Goal: Information Seeking & Learning: Understand process/instructions

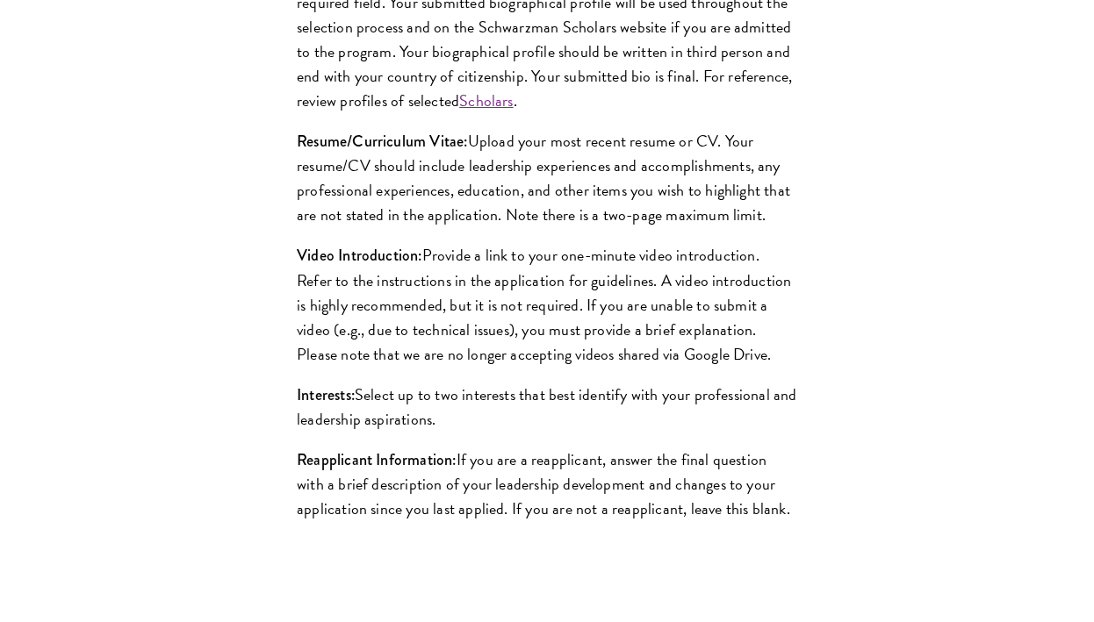
scroll to position [1637, 0]
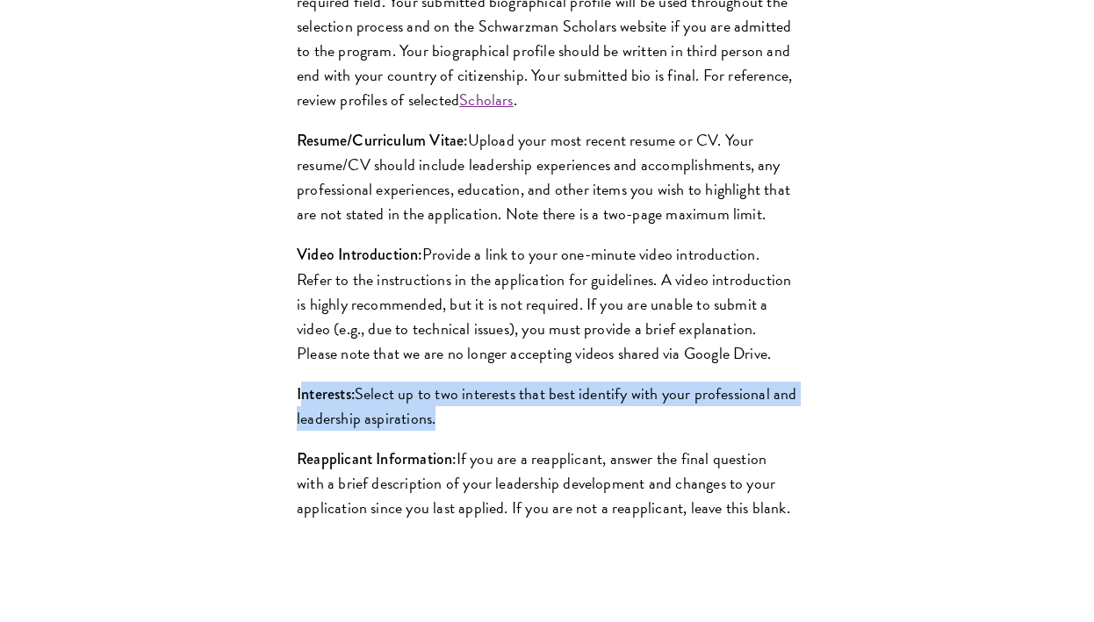
drag, startPoint x: 299, startPoint y: 421, endPoint x: 475, endPoint y: 471, distance: 182.5
click at [475, 471] on div "Biographical Profile: Provide a biographical profile of up to 100 words summari…" at bounding box center [547, 239] width 606 height 651
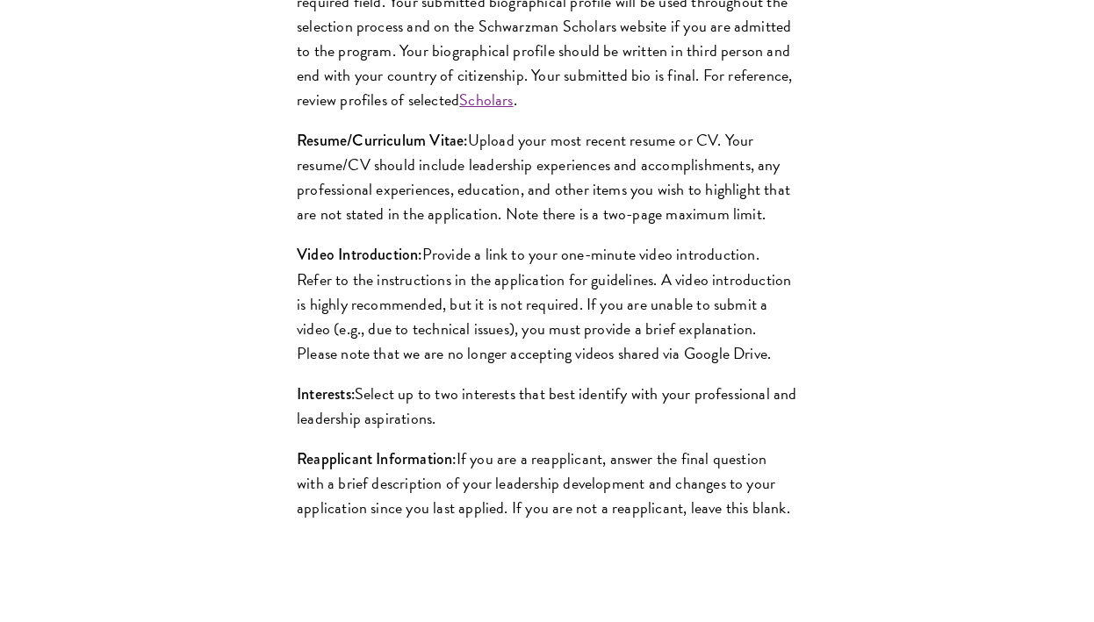
click at [466, 431] on p "Interests: Select up to two interests that best identify with your professional…" at bounding box center [547, 406] width 500 height 49
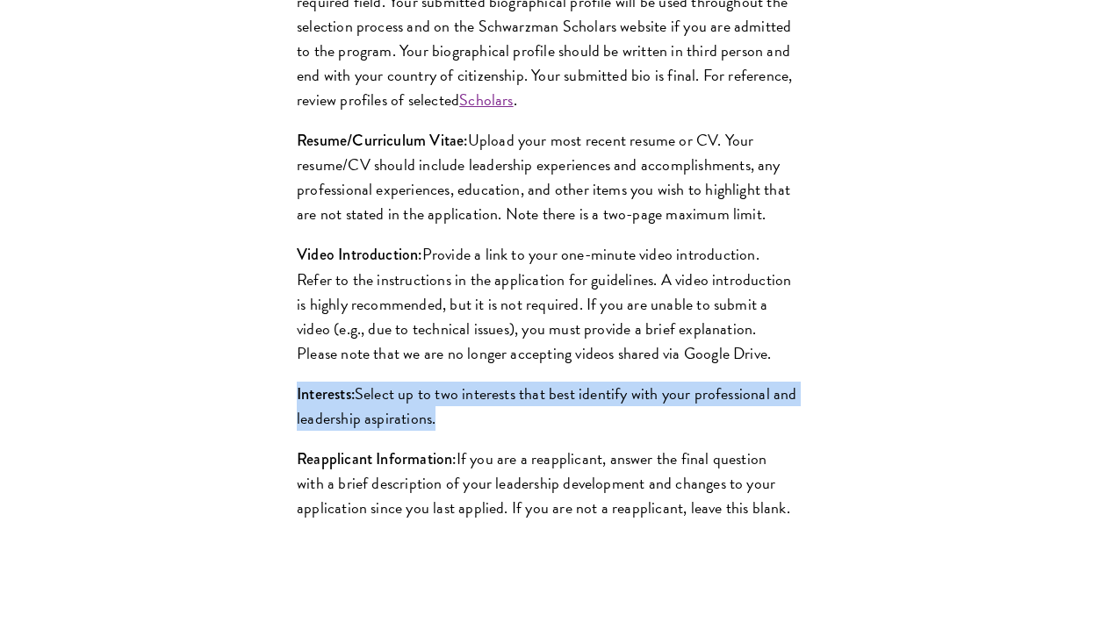
click at [466, 431] on p "Interests: Select up to two interests that best identify with your professional…" at bounding box center [547, 406] width 500 height 49
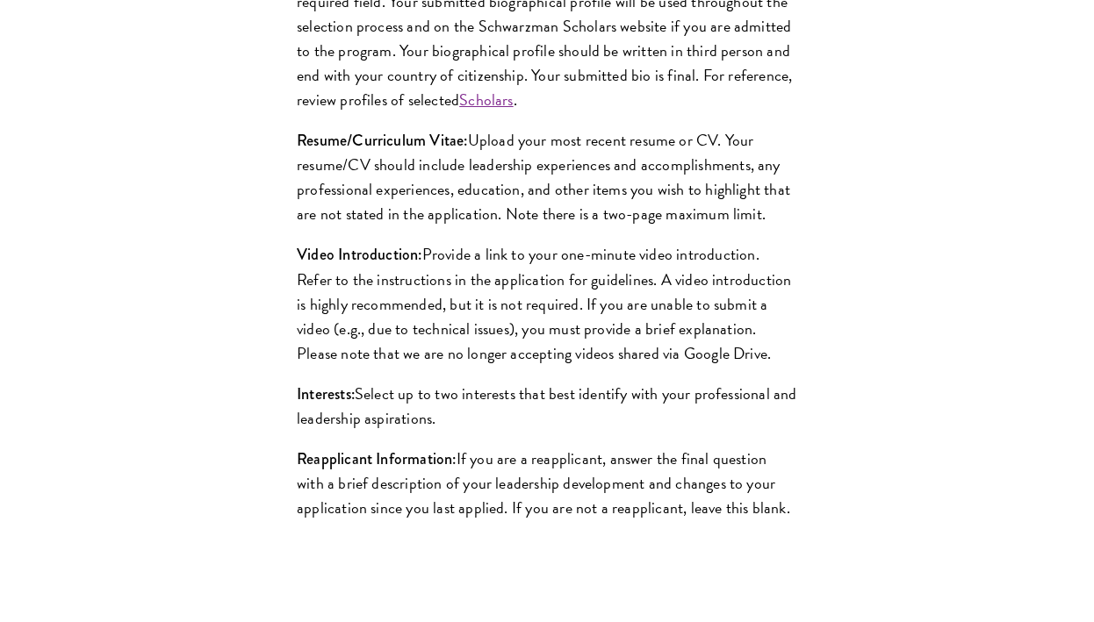
click at [417, 214] on p "Resume/Curriculum Vitae: Upload your most recent resume or CV. Your resume/CV s…" at bounding box center [547, 177] width 500 height 98
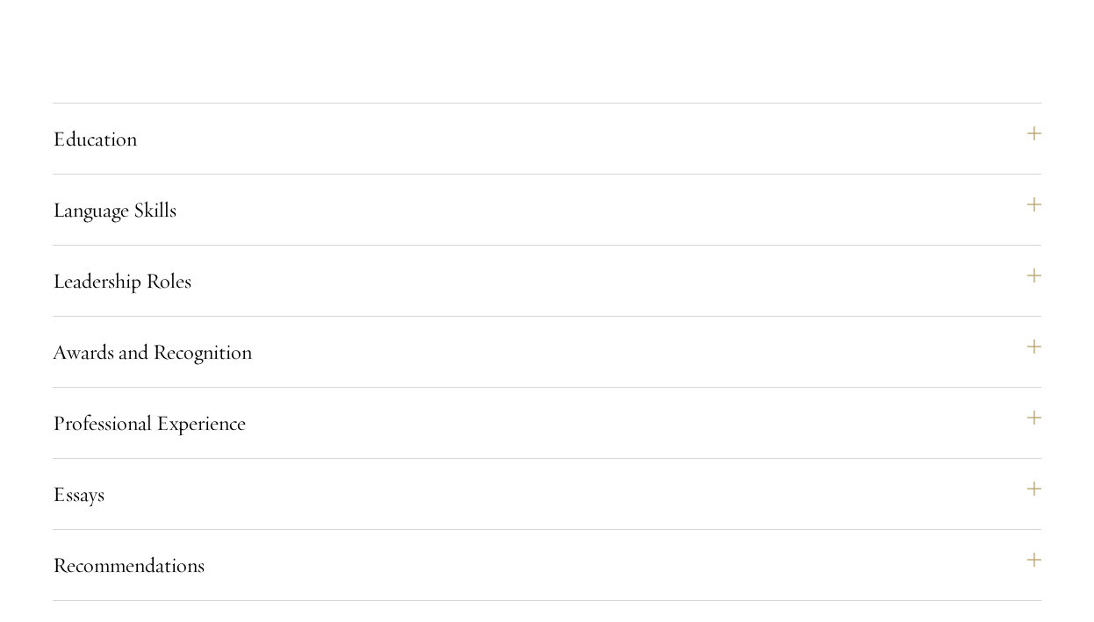
scroll to position [2578, 0]
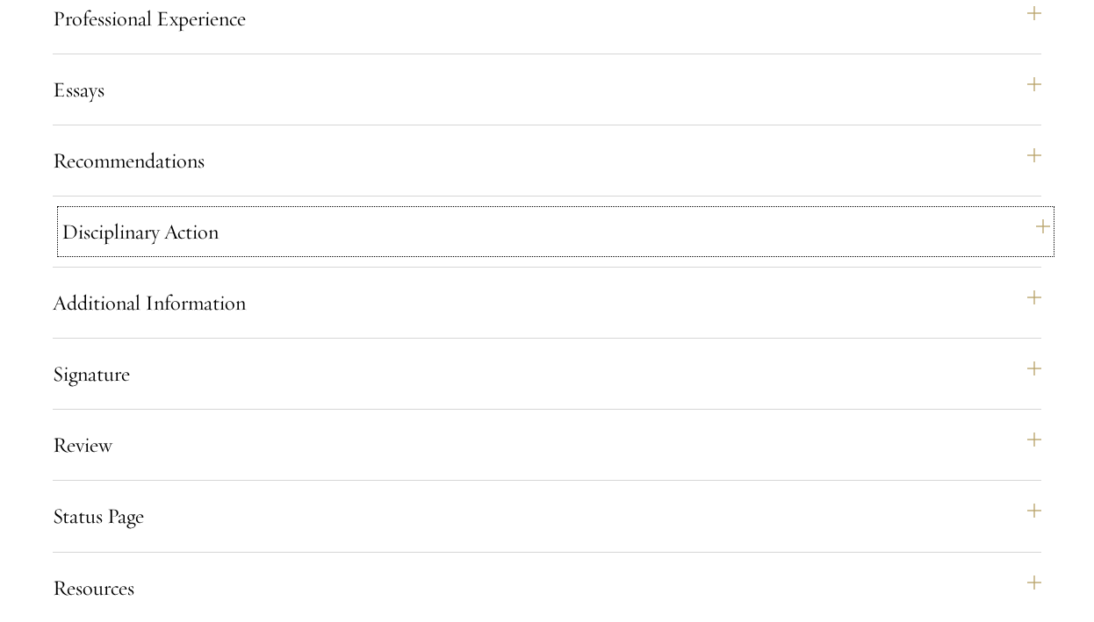
click at [643, 253] on button "Disciplinary Action" at bounding box center [555, 232] width 988 height 42
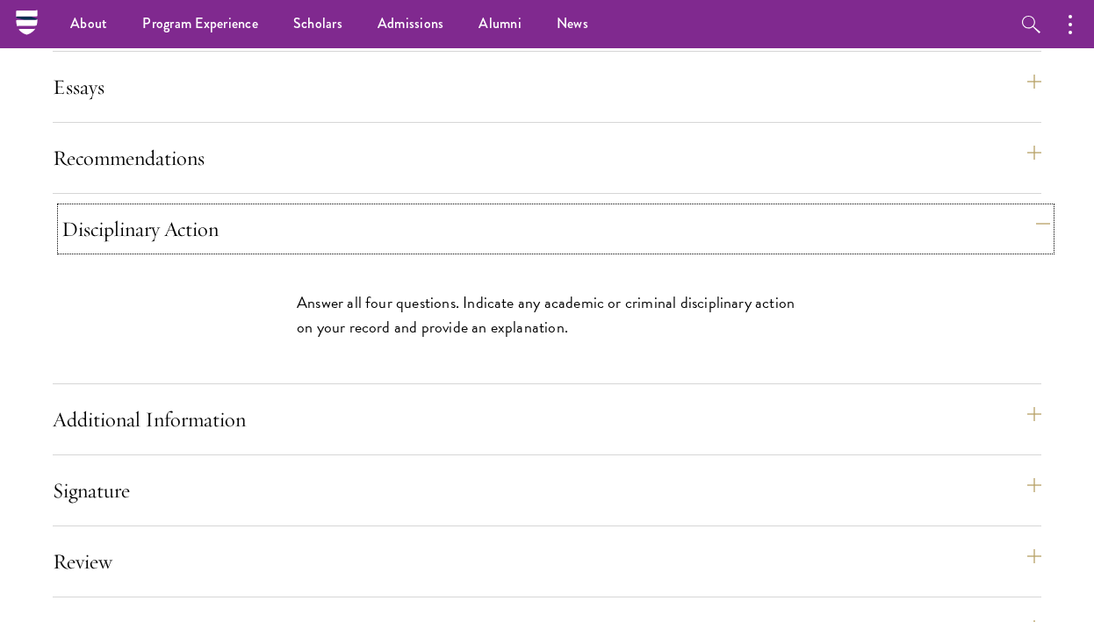
scroll to position [1853, 0]
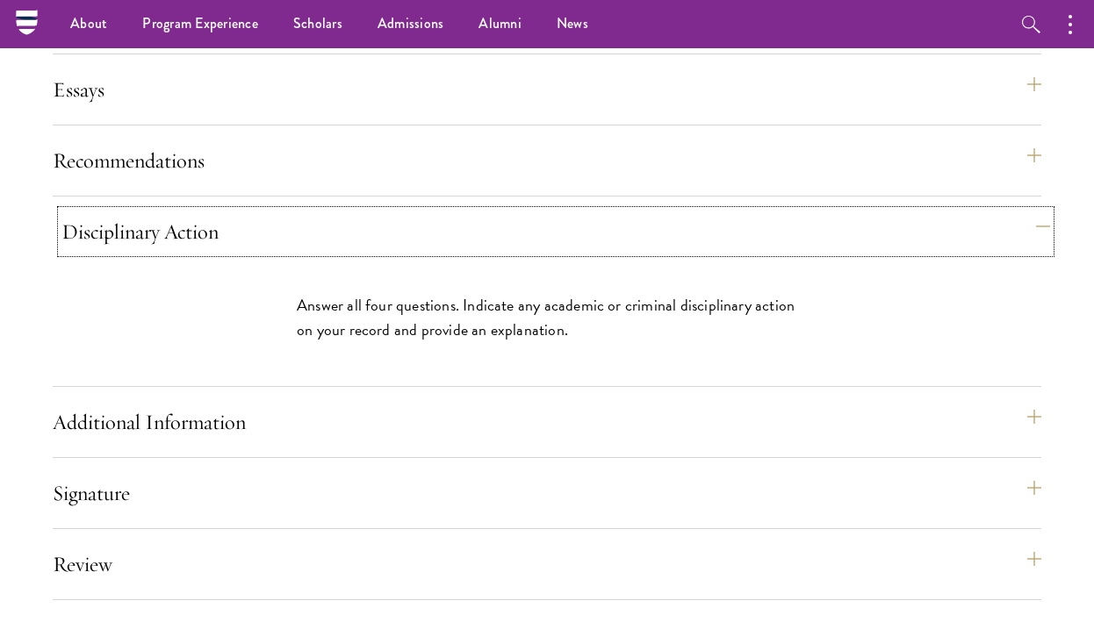
click at [643, 253] on button "Disciplinary Action" at bounding box center [555, 232] width 988 height 42
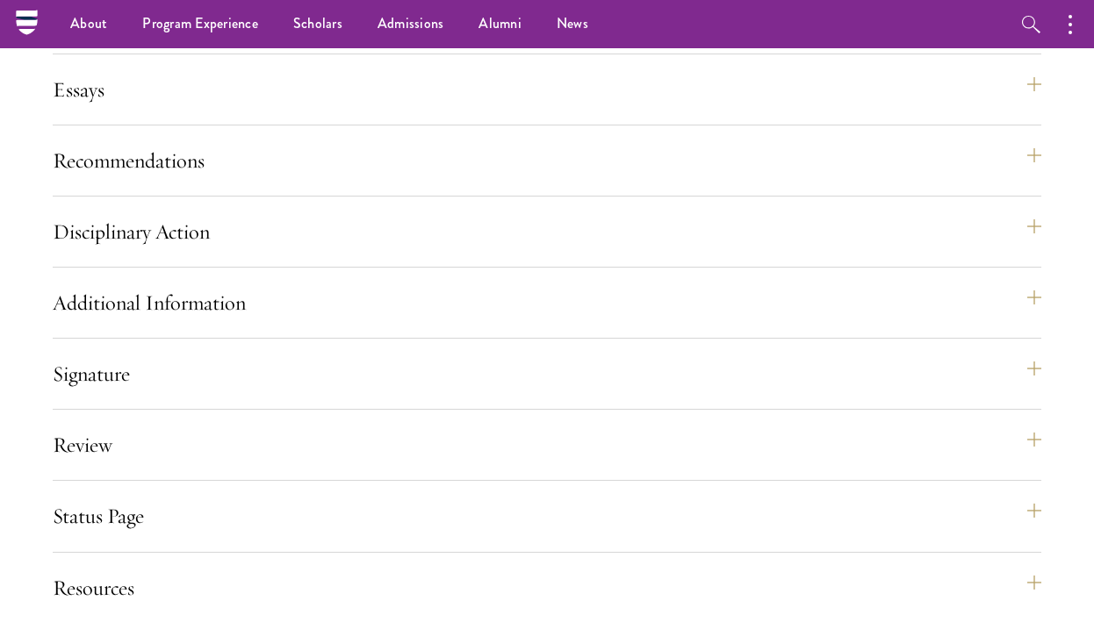
click at [614, 226] on div "Application Home Page The online application form must be completed in English.…" at bounding box center [547, 61] width 988 height 1124
click at [611, 197] on div "Recommendations Register three recommenders by providing their names, professio…" at bounding box center [547, 168] width 988 height 57
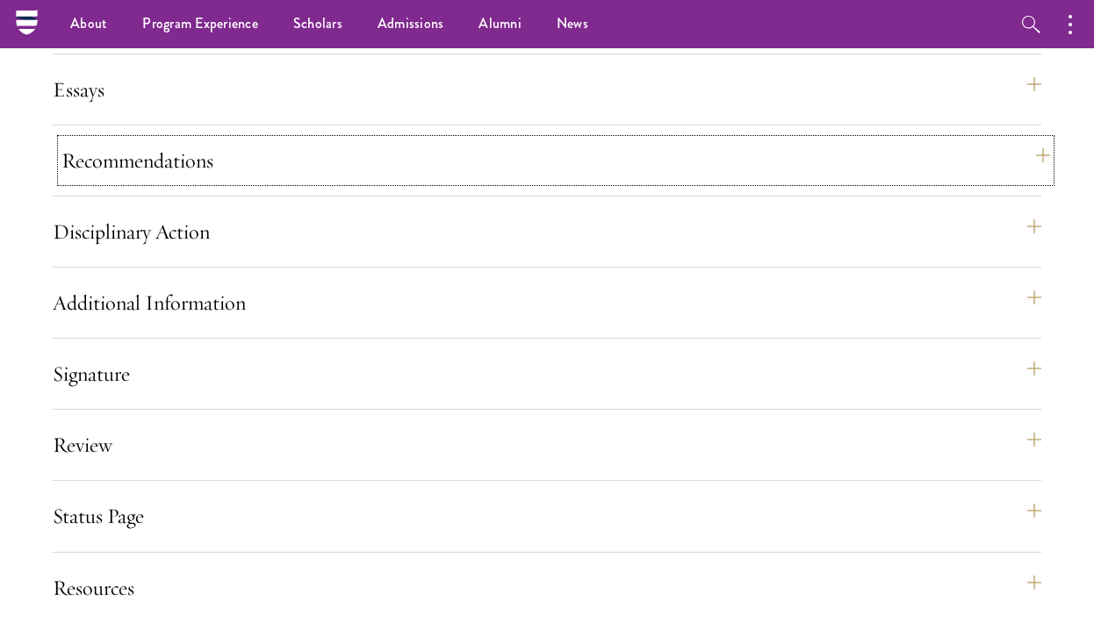
click at [577, 182] on button "Recommendations" at bounding box center [555, 161] width 988 height 42
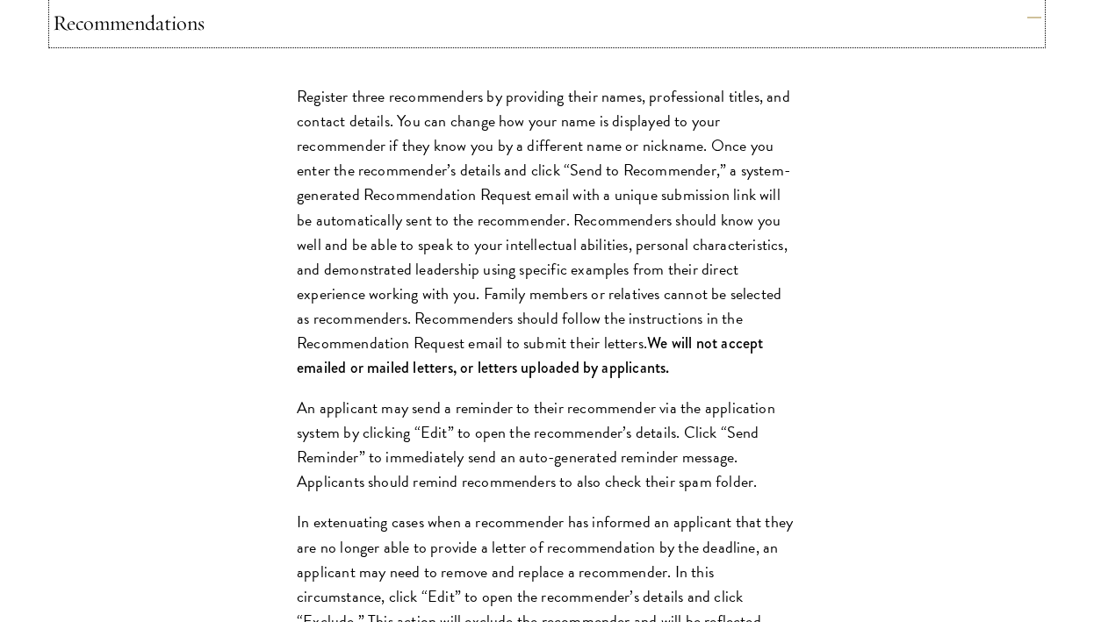
scroll to position [2017, 0]
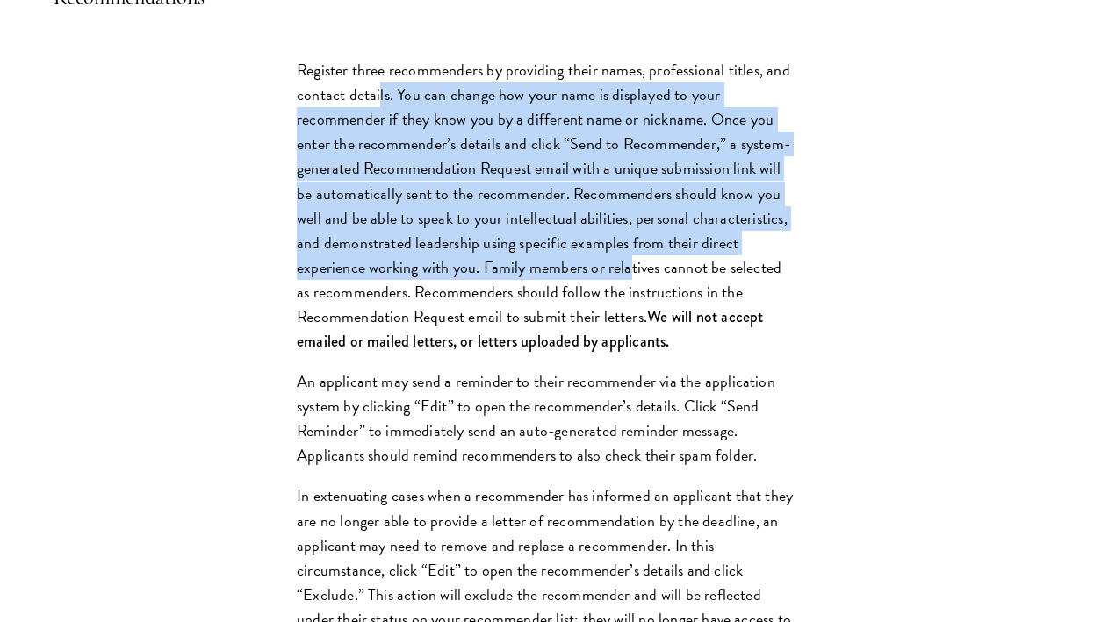
drag, startPoint x: 378, startPoint y: 126, endPoint x: 553, endPoint y: 298, distance: 245.2
click at [553, 298] on p "Register three recommenders by providing their names, professional titles, and …" at bounding box center [547, 206] width 500 height 296
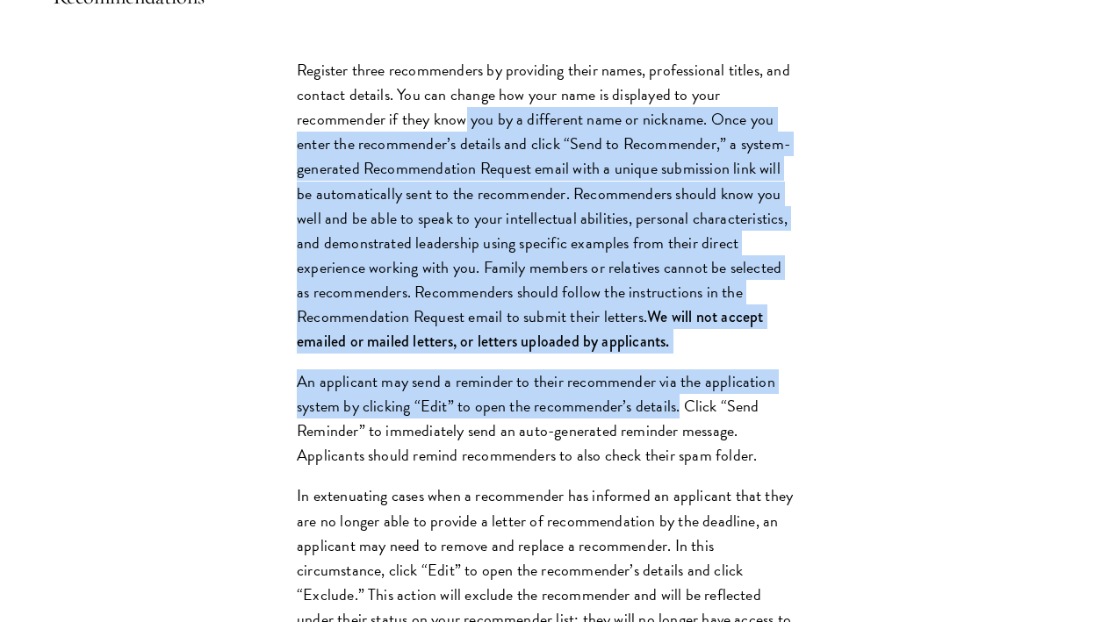
drag, startPoint x: 463, startPoint y: 161, endPoint x: 675, endPoint y: 428, distance: 341.2
click at [675, 428] on div "Register three recommenders by providing their names, professional titles, and …" at bounding box center [547, 567] width 606 height 1070
click at [675, 428] on p "An applicant may send a reminder to their recommender via the application syste…" at bounding box center [547, 419] width 500 height 98
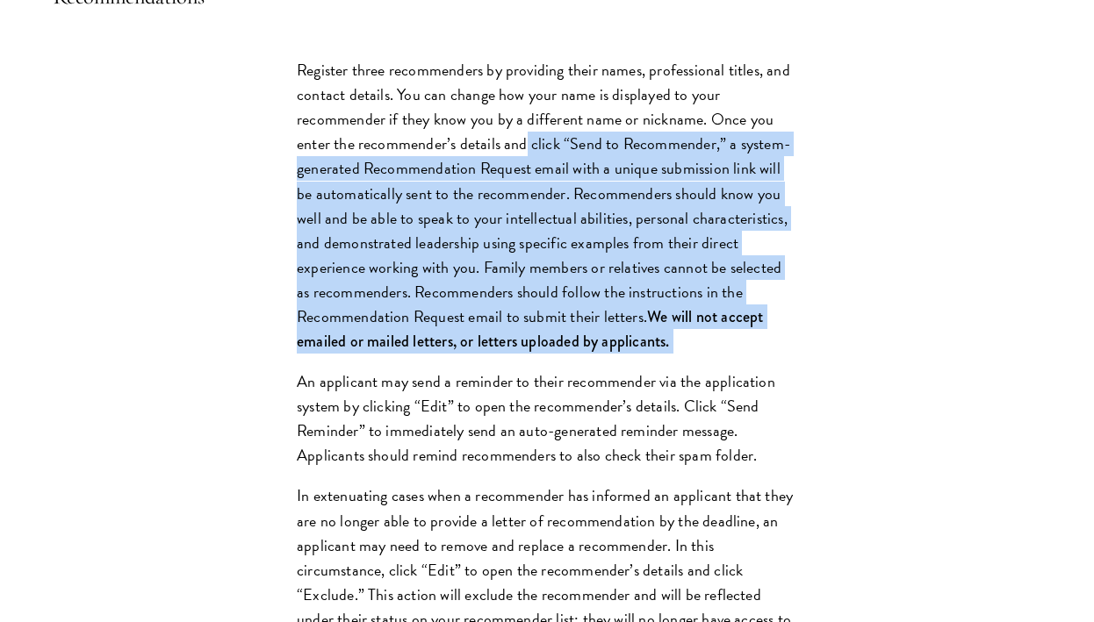
drag, startPoint x: 525, startPoint y: 172, endPoint x: 623, endPoint y: 393, distance: 242.1
click at [623, 393] on div "Register three recommenders by providing their names, professional titles, and …" at bounding box center [547, 567] width 606 height 1070
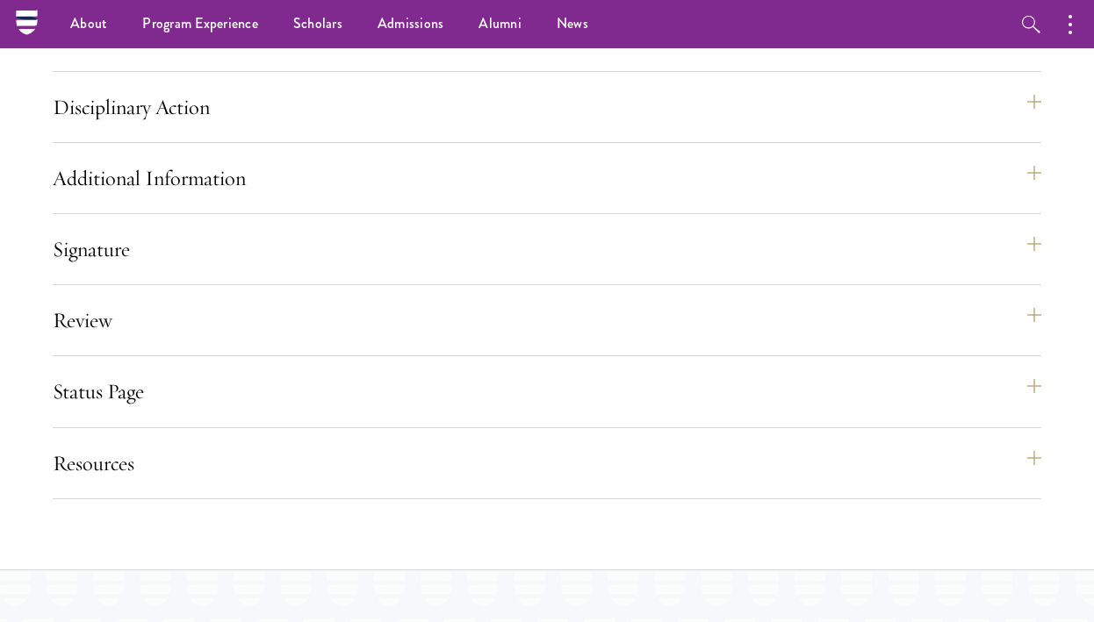
scroll to position [3012, 0]
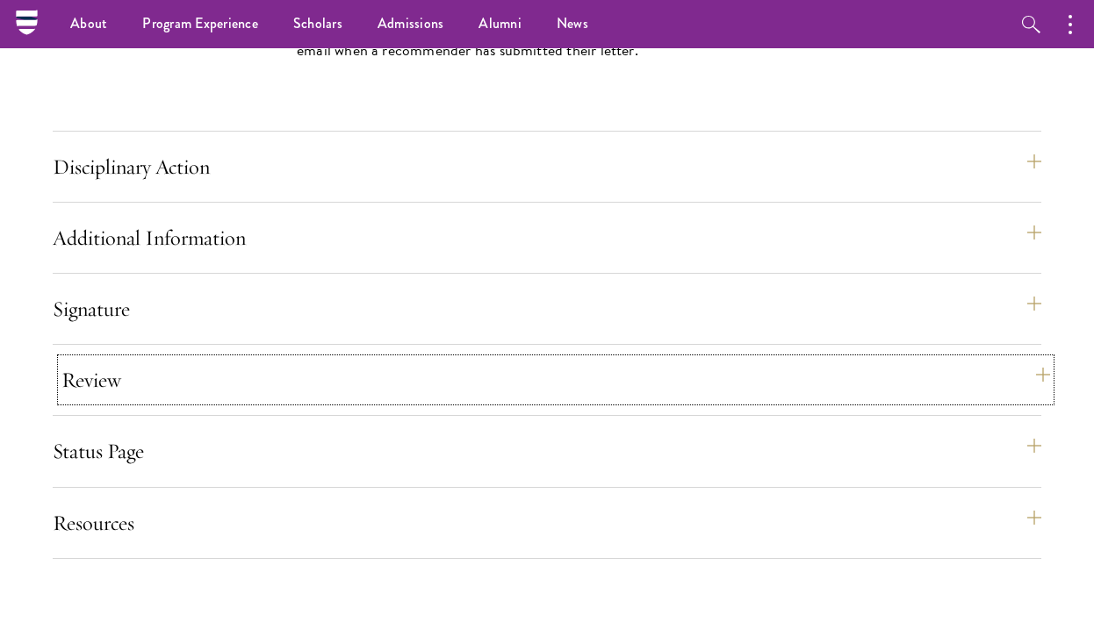
click at [614, 391] on button "Review" at bounding box center [555, 380] width 988 height 42
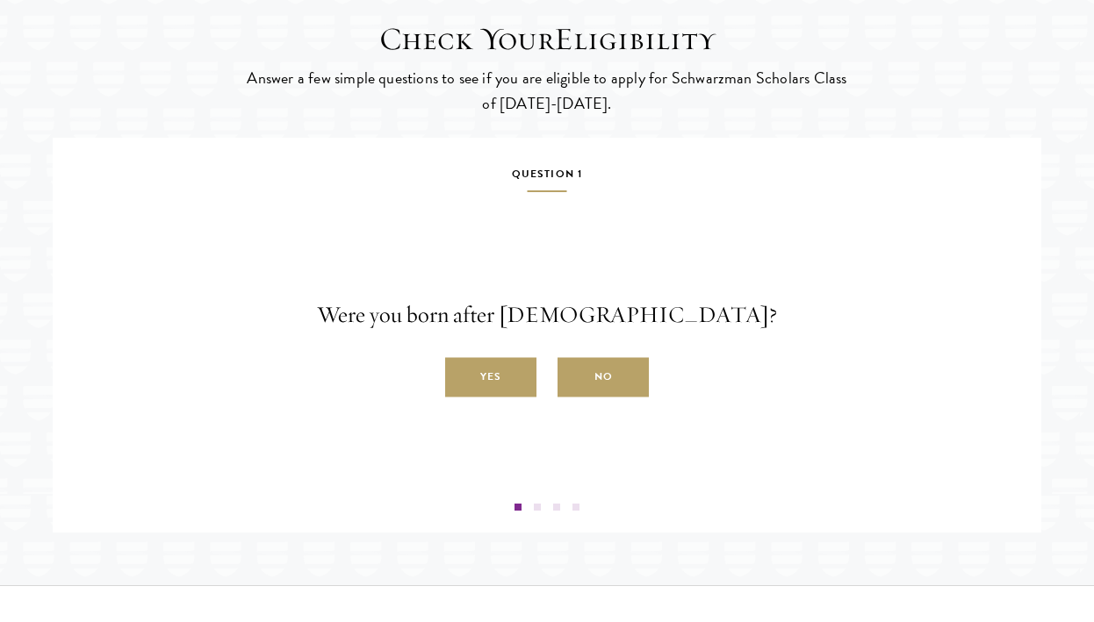
scroll to position [3037, 0]
click at [482, 397] on label "Yes" at bounding box center [490, 376] width 91 height 39
click at [461, 375] on input "Yes" at bounding box center [453, 367] width 16 height 16
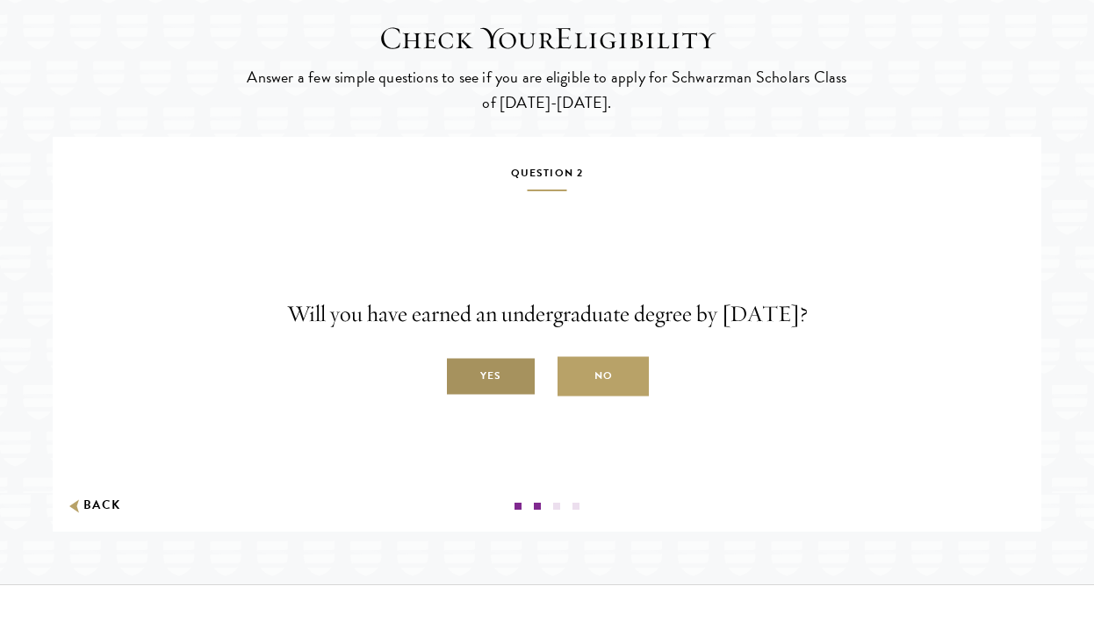
click at [482, 397] on label "Yes" at bounding box center [490, 376] width 91 height 39
click at [461, 375] on input "Yes" at bounding box center [453, 367] width 16 height 16
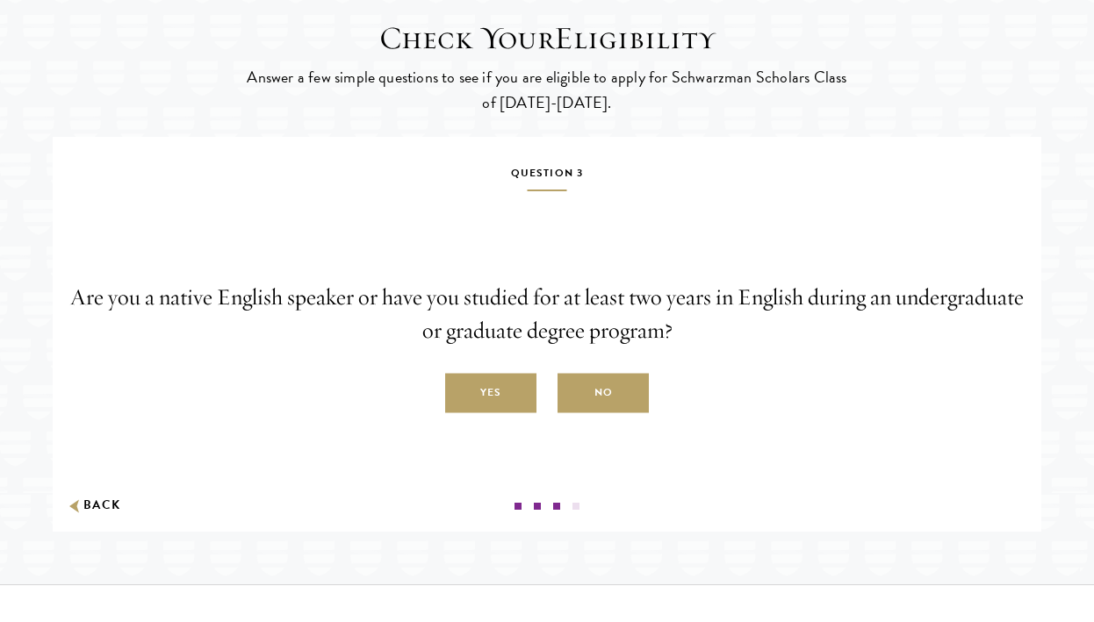
click at [482, 408] on label "Yes" at bounding box center [490, 393] width 91 height 39
click at [461, 391] on input "Yes" at bounding box center [453, 384] width 16 height 16
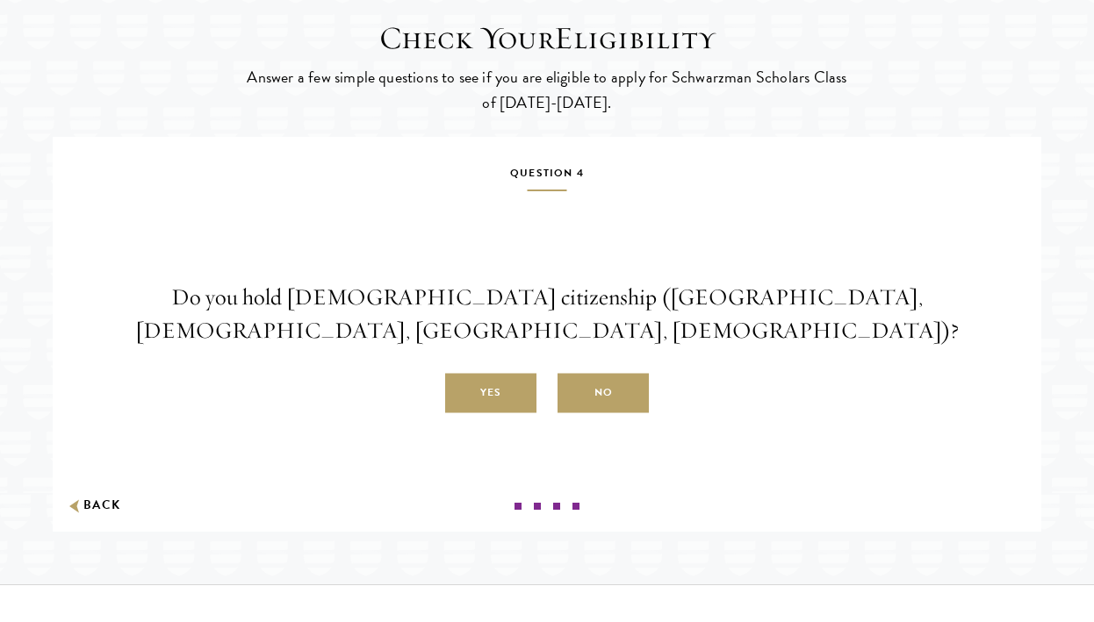
click at [482, 408] on label "Yes" at bounding box center [490, 393] width 91 height 39
click at [461, 391] on input "Yes" at bounding box center [453, 384] width 16 height 16
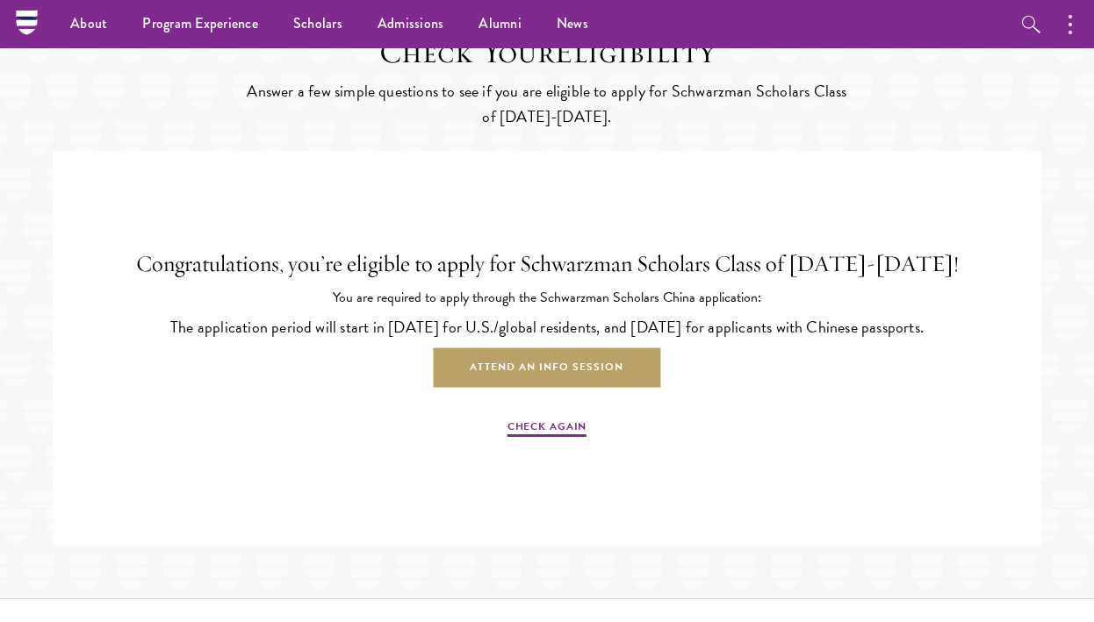
scroll to position [3022, 0]
click at [485, 341] on p "The application period will start in [DATE] for U.S./global residents, and [DAT…" at bounding box center [547, 328] width 962 height 25
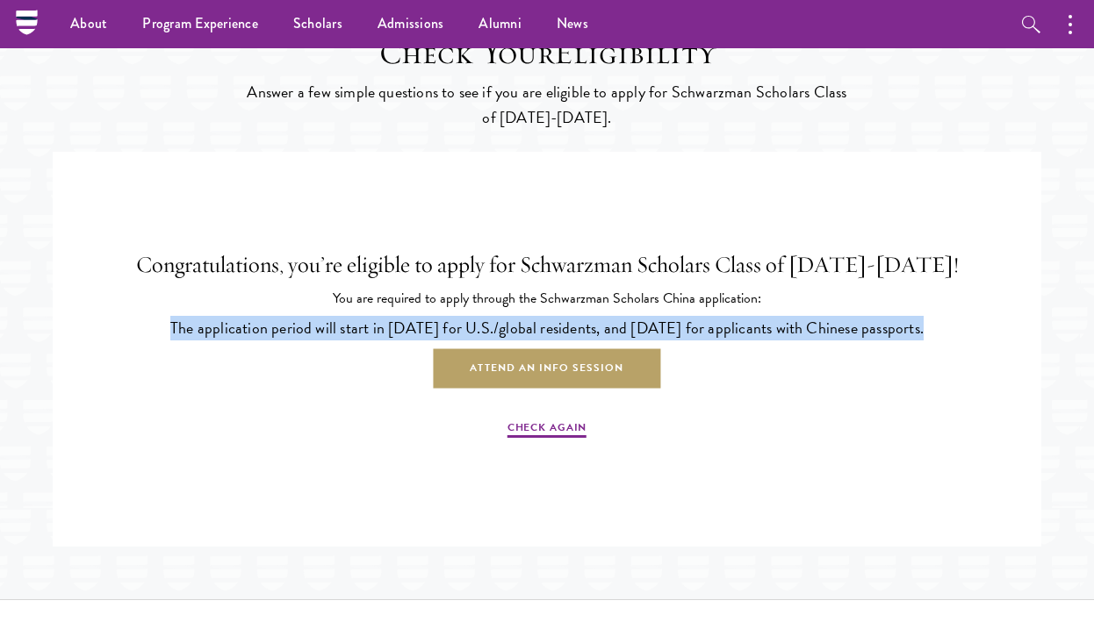
click at [485, 341] on p "The application period will start in [DATE] for U.S./global residents, and [DAT…" at bounding box center [547, 328] width 962 height 25
click at [486, 341] on p "The application period will start in [DATE] for U.S./global residents, and [DAT…" at bounding box center [547, 328] width 962 height 25
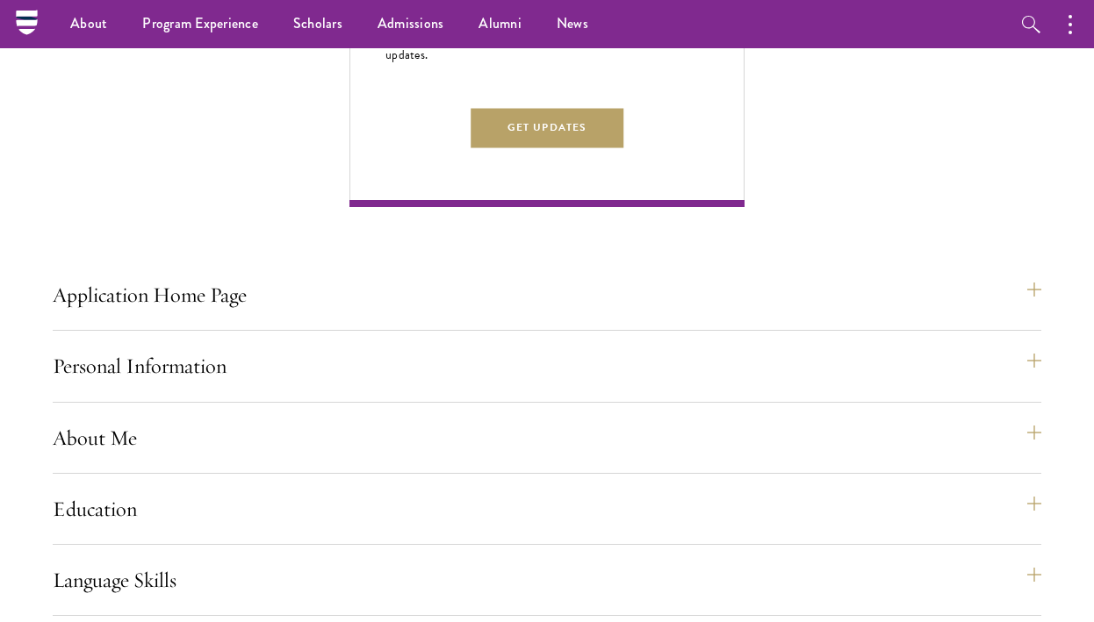
scroll to position [704, 0]
